Goal: Find specific page/section: Find specific page/section

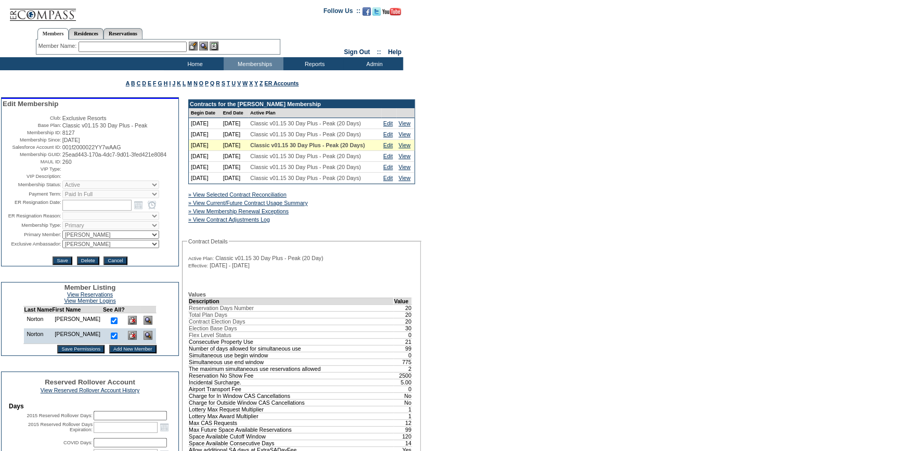
click at [49, 12] on img at bounding box center [43, 10] width 68 height 21
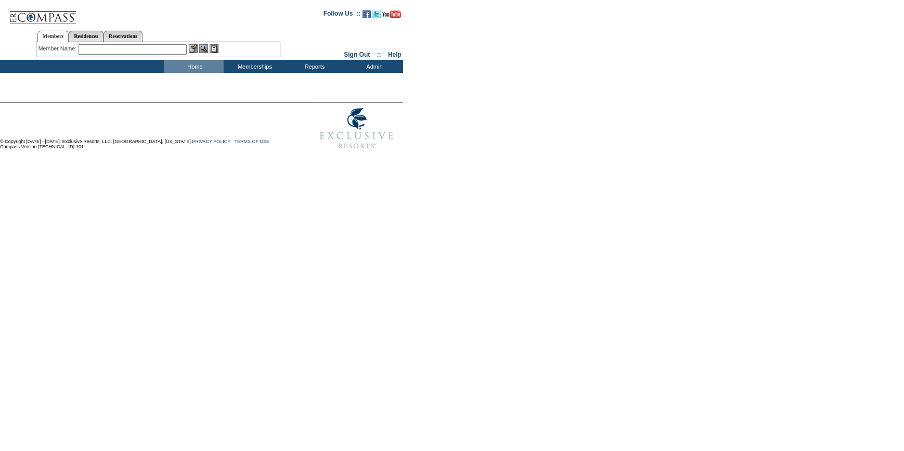
click at [161, 47] on input "text" at bounding box center [133, 49] width 108 height 10
drag, startPoint x: 110, startPoint y: 49, endPoint x: 20, endPoint y: 36, distance: 90.4
click at [20, 36] on center "Members Residences Reservations Member Name: taur Destination or Residence:" at bounding box center [158, 41] width 313 height 33
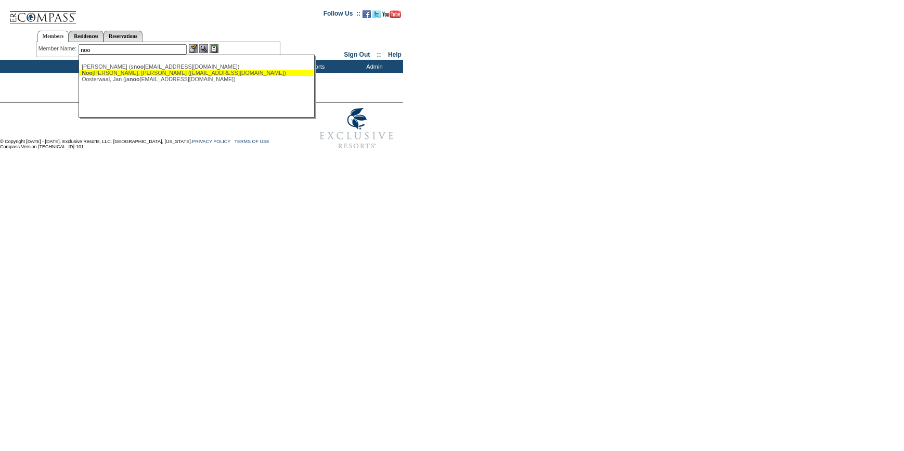
click at [108, 73] on div "Noo nan, Tim (tnoonan@lockton.com)" at bounding box center [196, 73] width 229 height 6
type input "Noonan, Tim (tnoonan@lockton.com)"
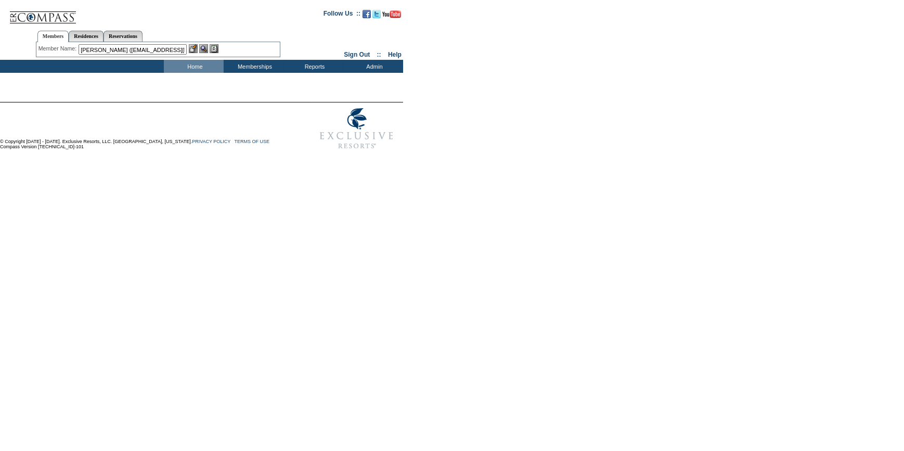
click at [197, 49] on img at bounding box center [193, 48] width 9 height 9
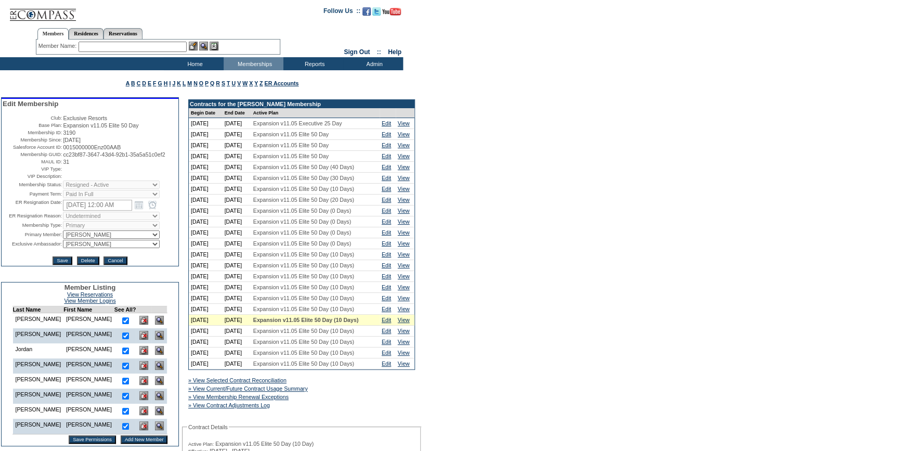
click at [122, 46] on input "text" at bounding box center [133, 47] width 108 height 10
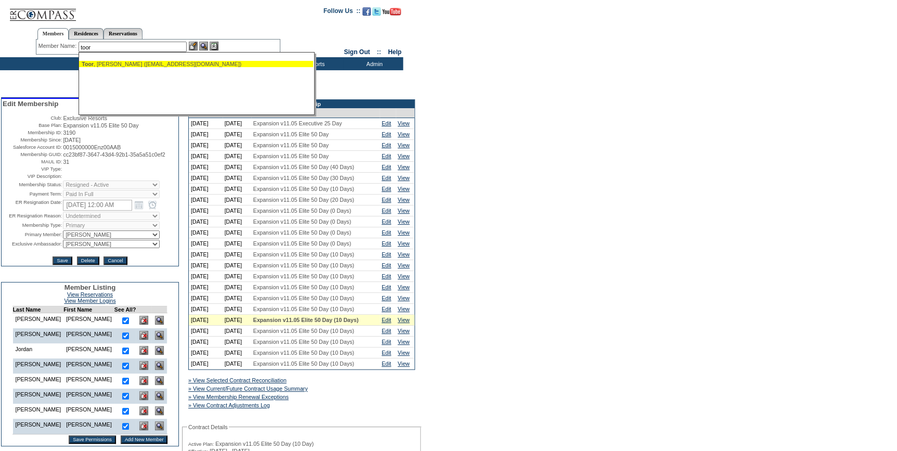
click at [144, 64] on div "[PERSON_NAME] ([EMAIL_ADDRESS][DOMAIN_NAME])" at bounding box center [196, 64] width 229 height 6
type input "[PERSON_NAME] ([EMAIL_ADDRESS][DOMAIN_NAME])"
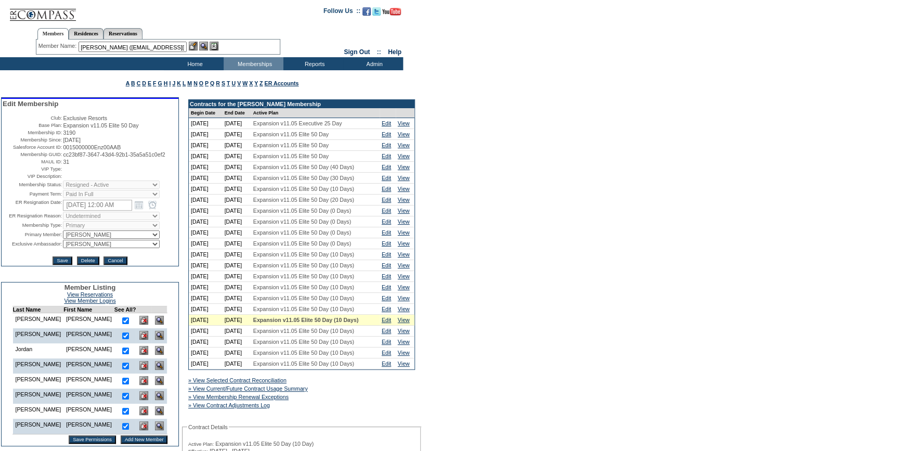
click at [193, 46] on img at bounding box center [193, 46] width 9 height 9
